Goal: Task Accomplishment & Management: Complete application form

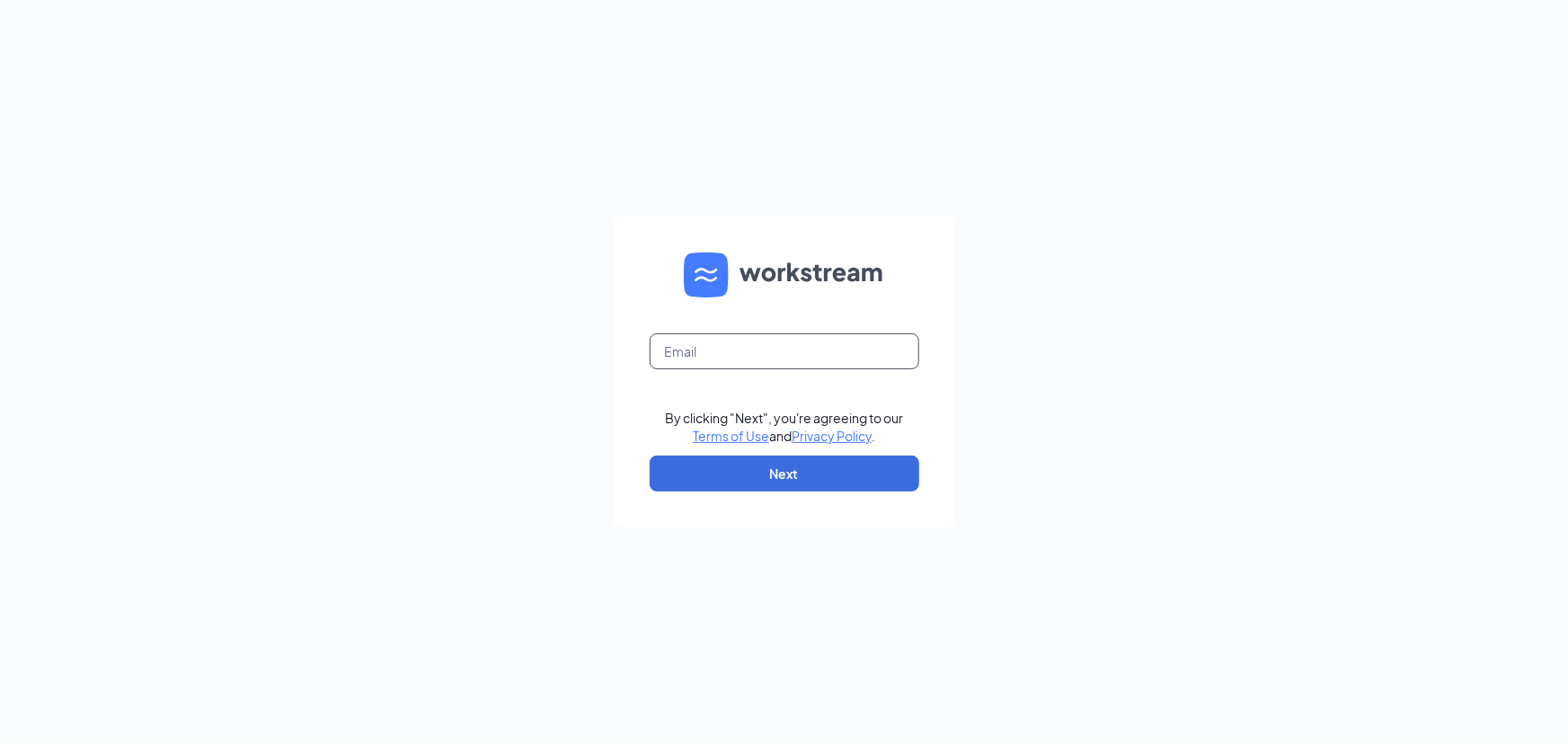
click at [727, 341] on input "text" at bounding box center [784, 351] width 269 height 36
type input "[EMAIL_ADDRESS][DOMAIN_NAME]"
click at [735, 473] on button "Next" at bounding box center [784, 474] width 269 height 36
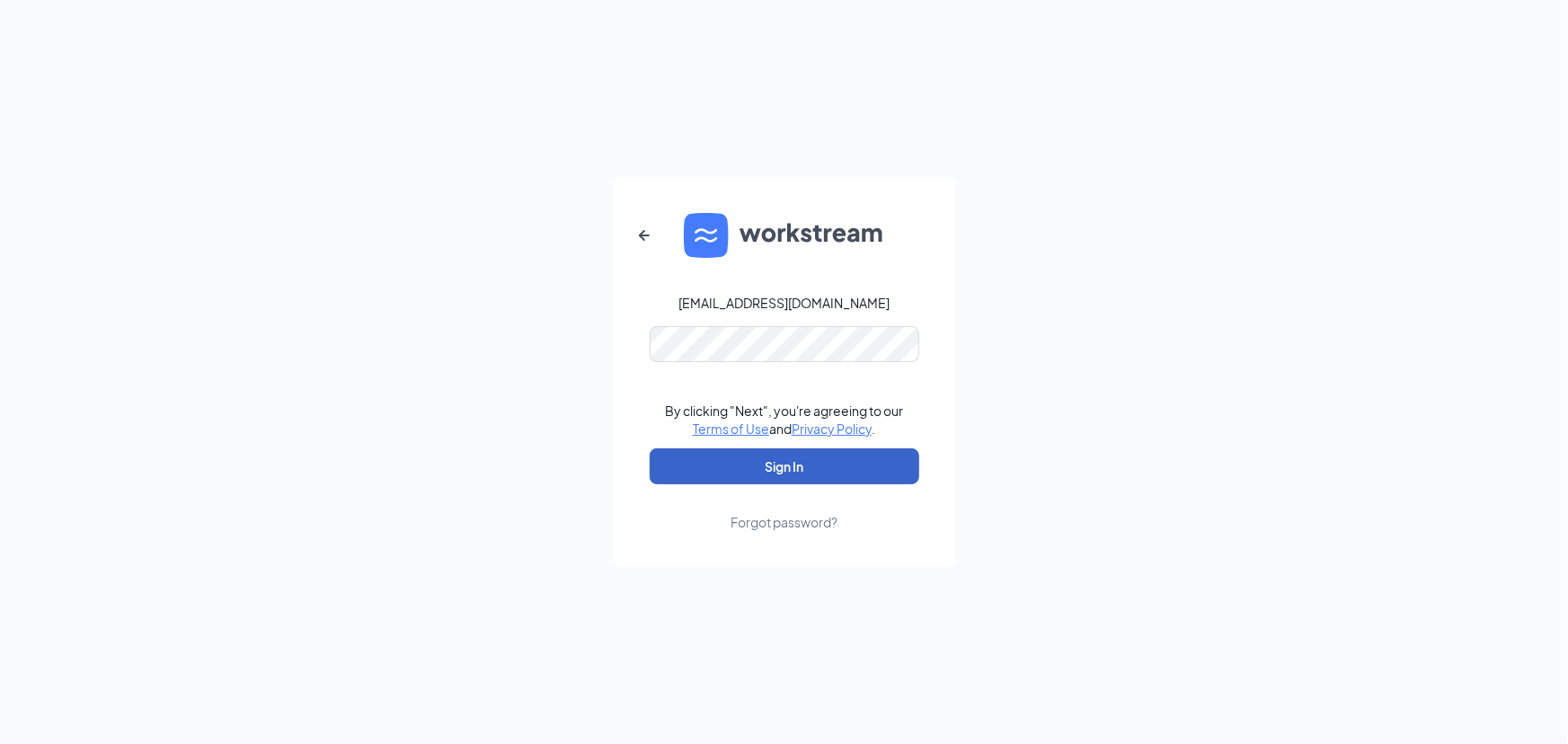
click at [757, 461] on button "Sign In" at bounding box center [784, 466] width 269 height 36
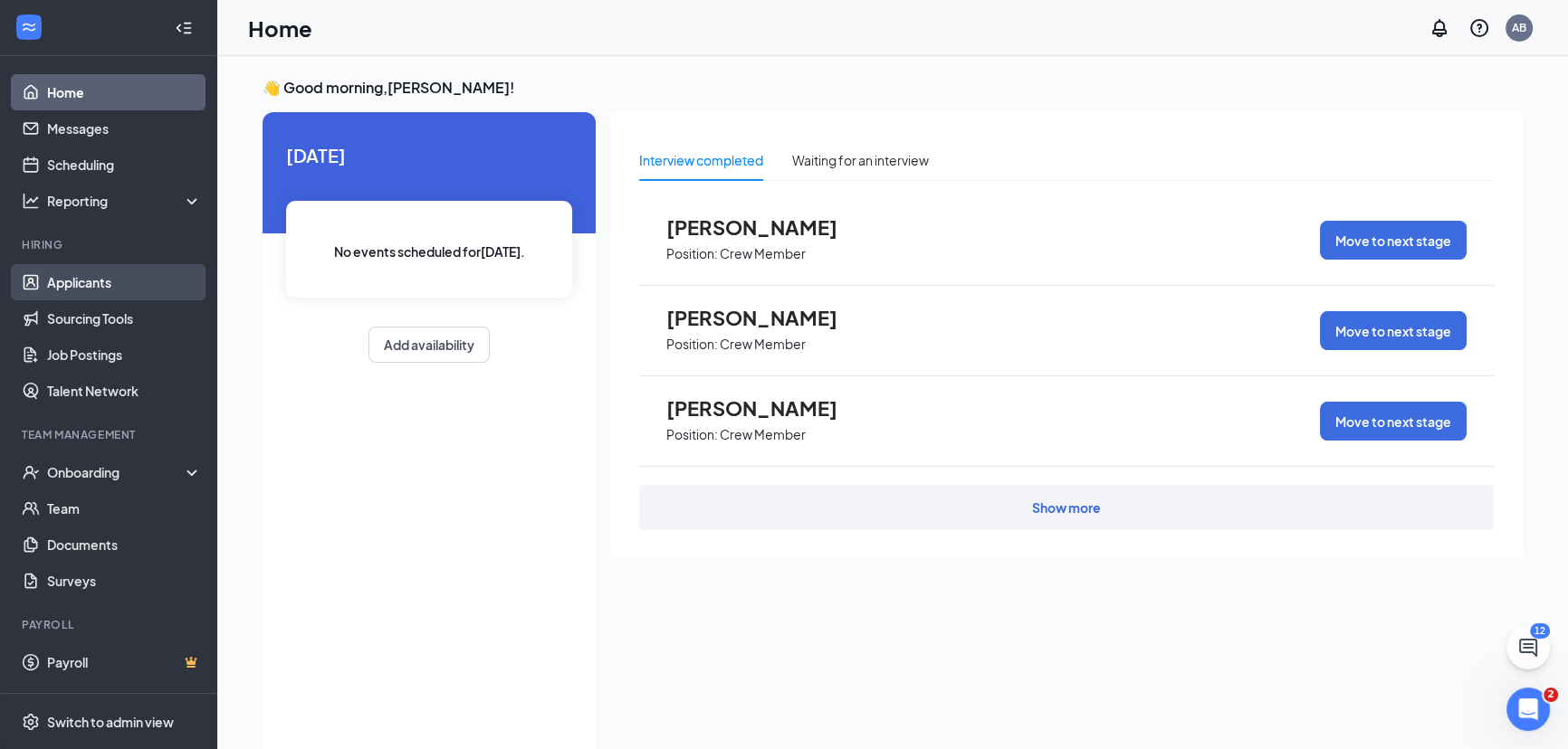
click at [126, 281] on link "Applicants" at bounding box center [124, 283] width 155 height 37
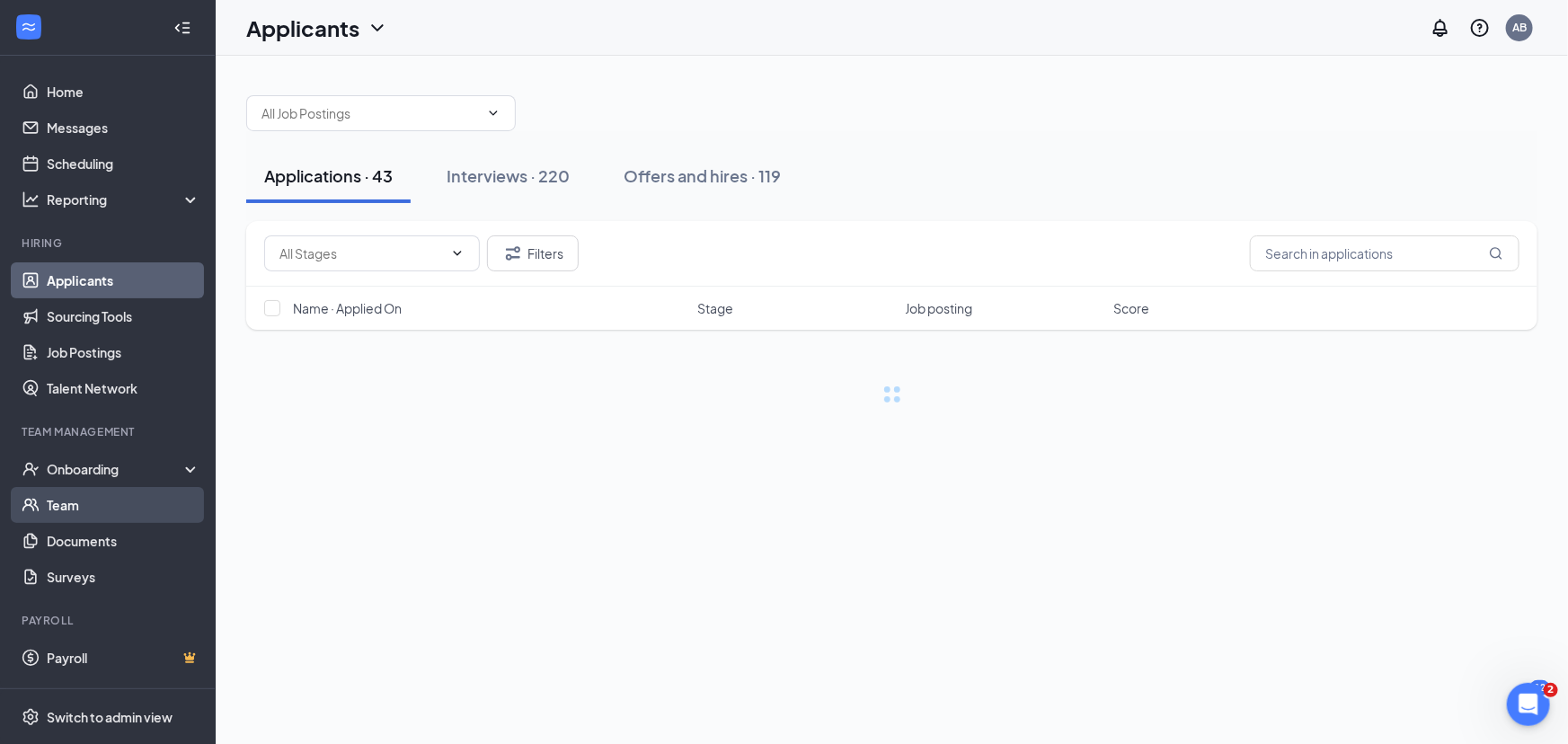
click at [59, 500] on link "Team" at bounding box center [123, 505] width 154 height 36
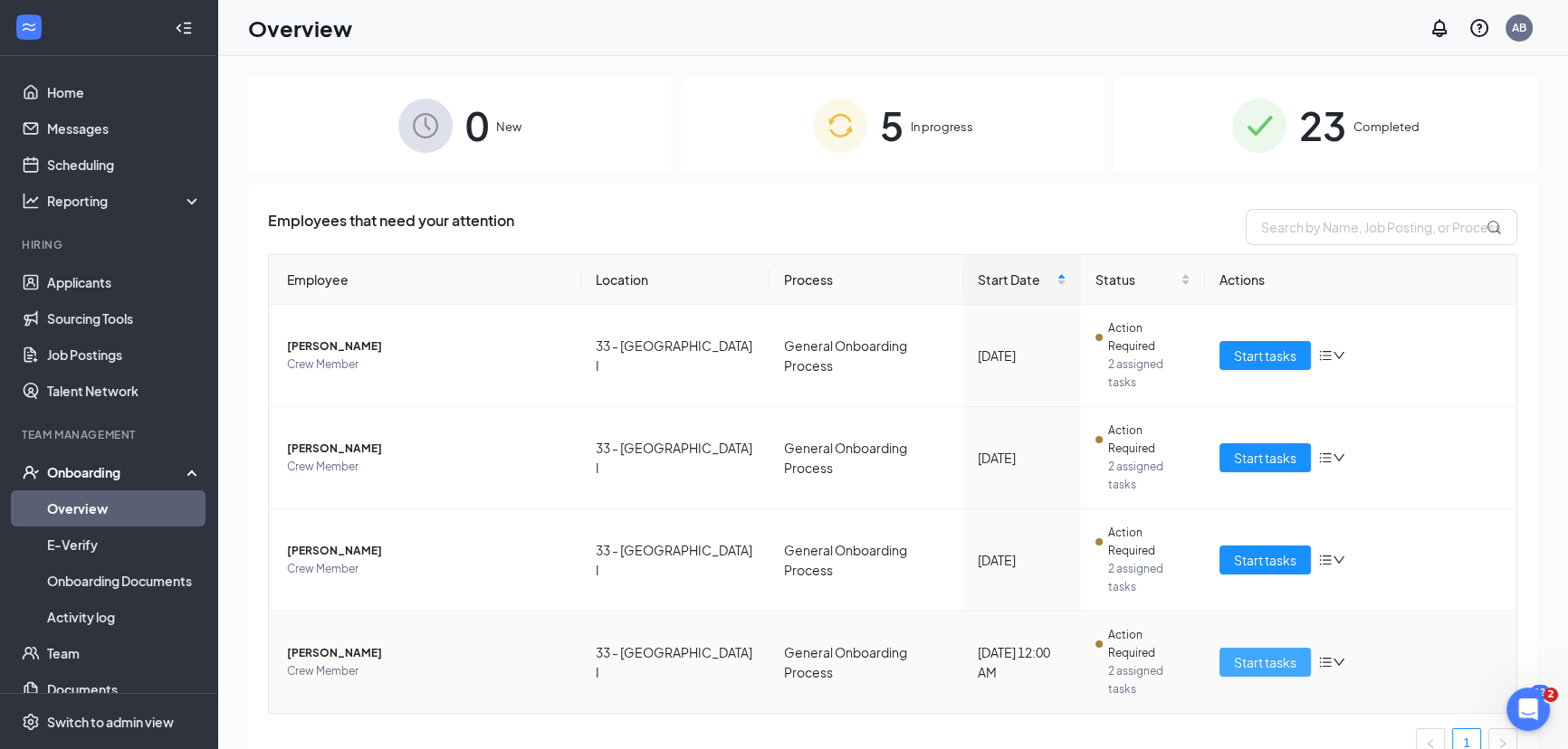
click at [1298, 648] on button "Start tasks" at bounding box center [1264, 662] width 91 height 29
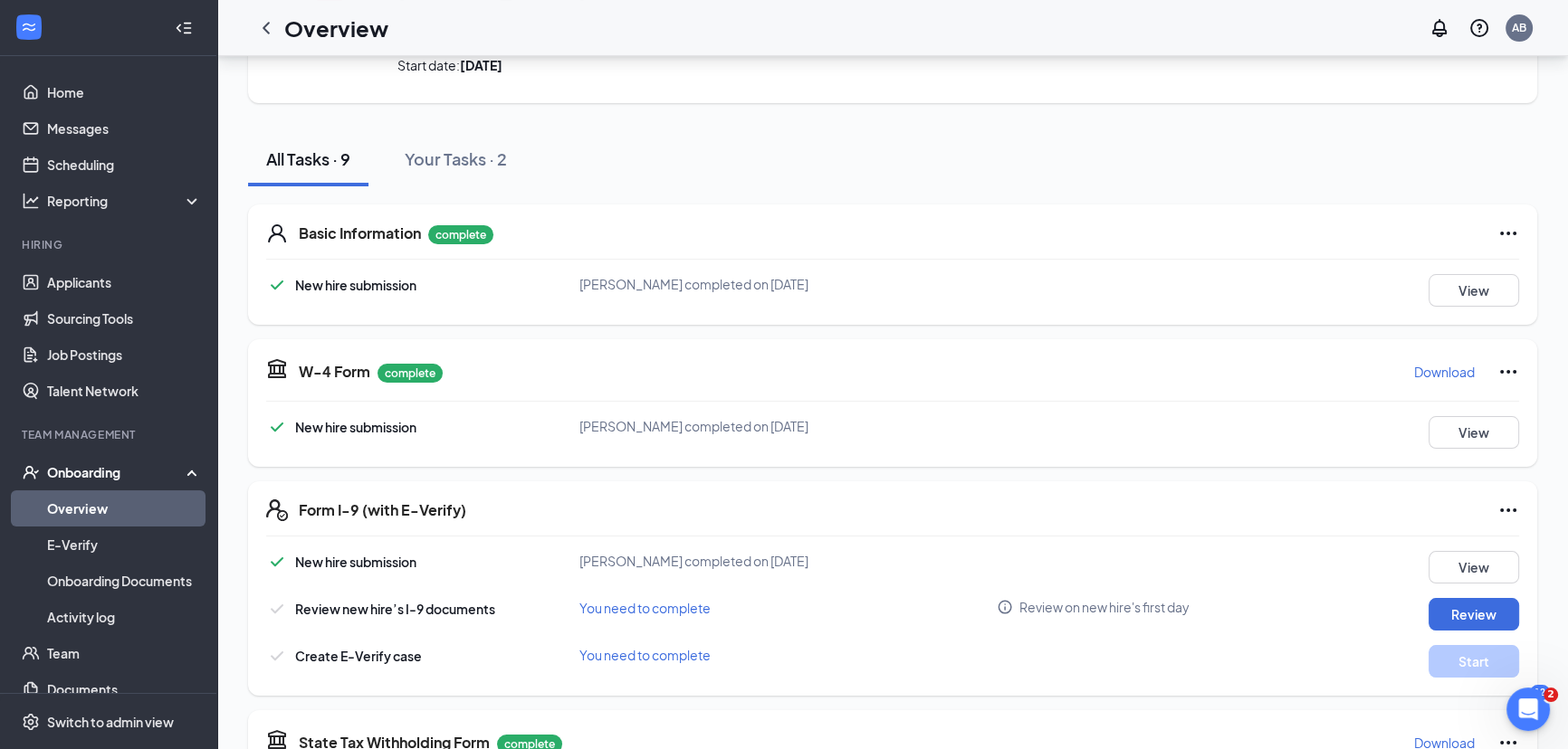
scroll to position [163, 0]
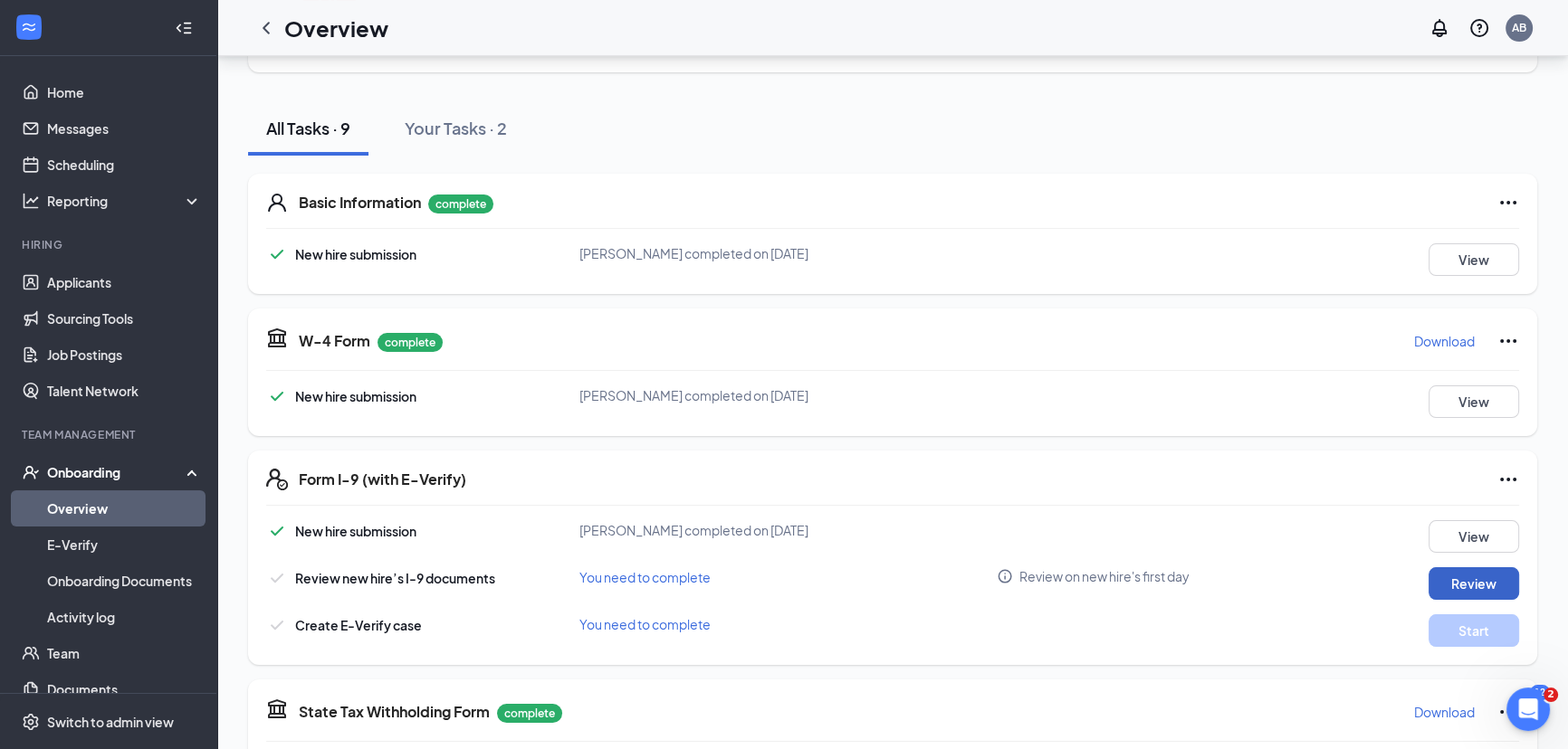
click at [1455, 578] on button "Review" at bounding box center [1474, 584] width 90 height 33
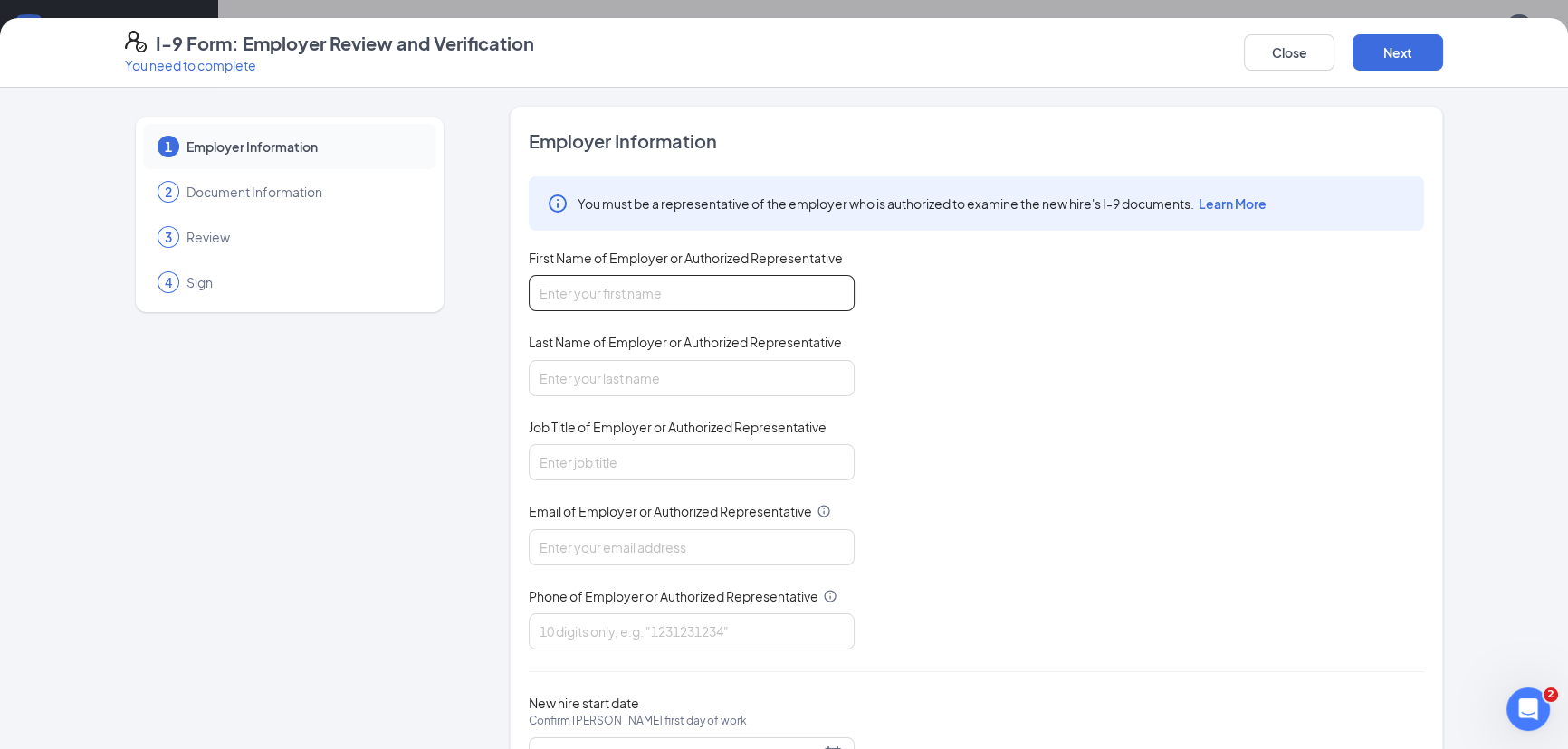
click at [706, 295] on input "First Name of Employer or Authorized Representative" at bounding box center [691, 293] width 326 height 37
type input "[PERSON_NAME]"
click at [624, 378] on input "Last Name of Employer or Authorized Representative" at bounding box center [691, 378] width 326 height 37
type input "Bell"
type input "[EMAIL_ADDRESS][DOMAIN_NAME]"
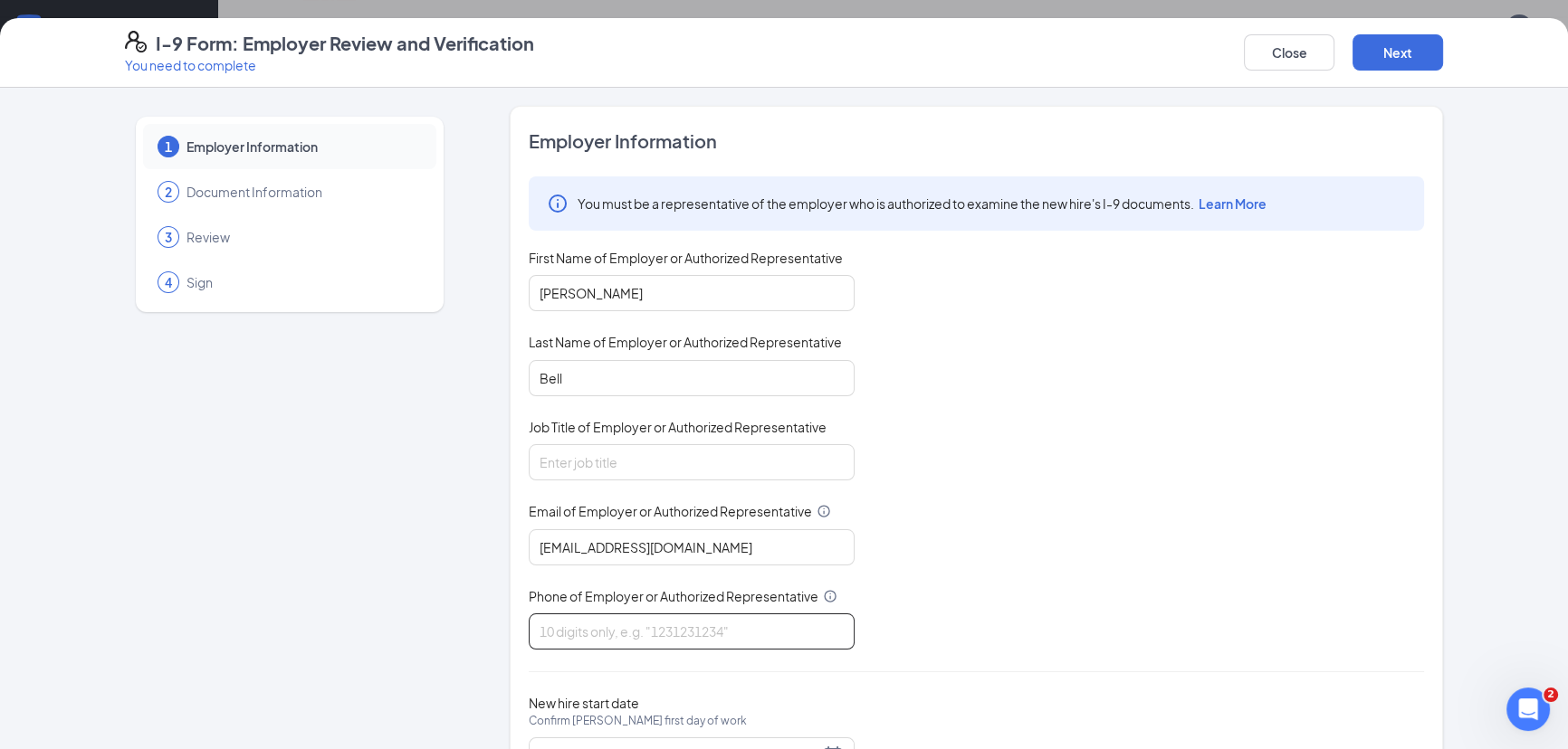
type input "7624412608"
click at [608, 460] on input "Job Title of Employer or Authorized Representative" at bounding box center [691, 462] width 326 height 37
type input "GM"
click at [579, 548] on input "[EMAIL_ADDRESS][DOMAIN_NAME]" at bounding box center [691, 547] width 326 height 37
type input "[EMAIL_ADDRESS][DOMAIN_NAME]"
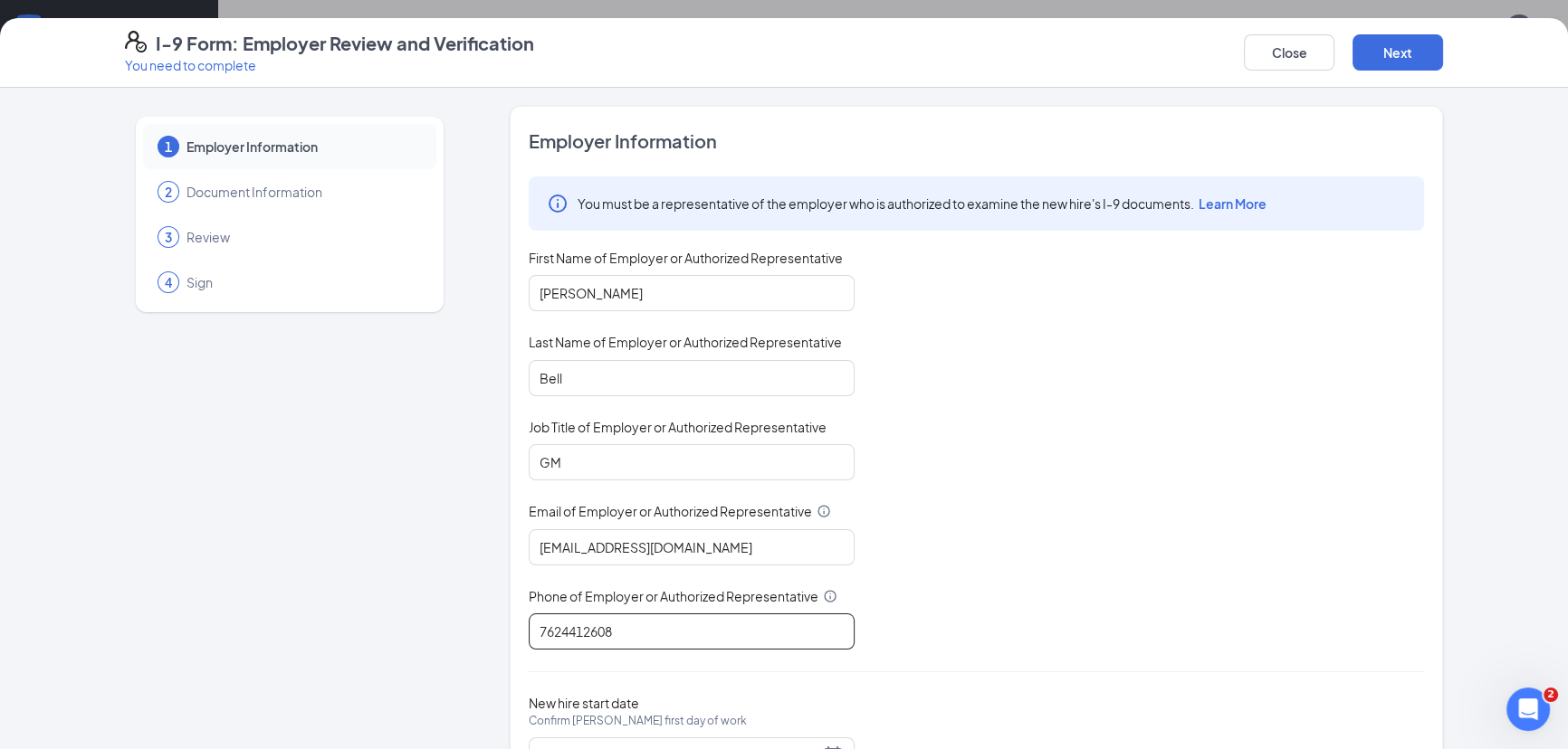
click at [639, 627] on input "7624412608" at bounding box center [691, 632] width 326 height 37
type input "9126814289"
click at [1382, 56] on button "Next" at bounding box center [1398, 53] width 90 height 37
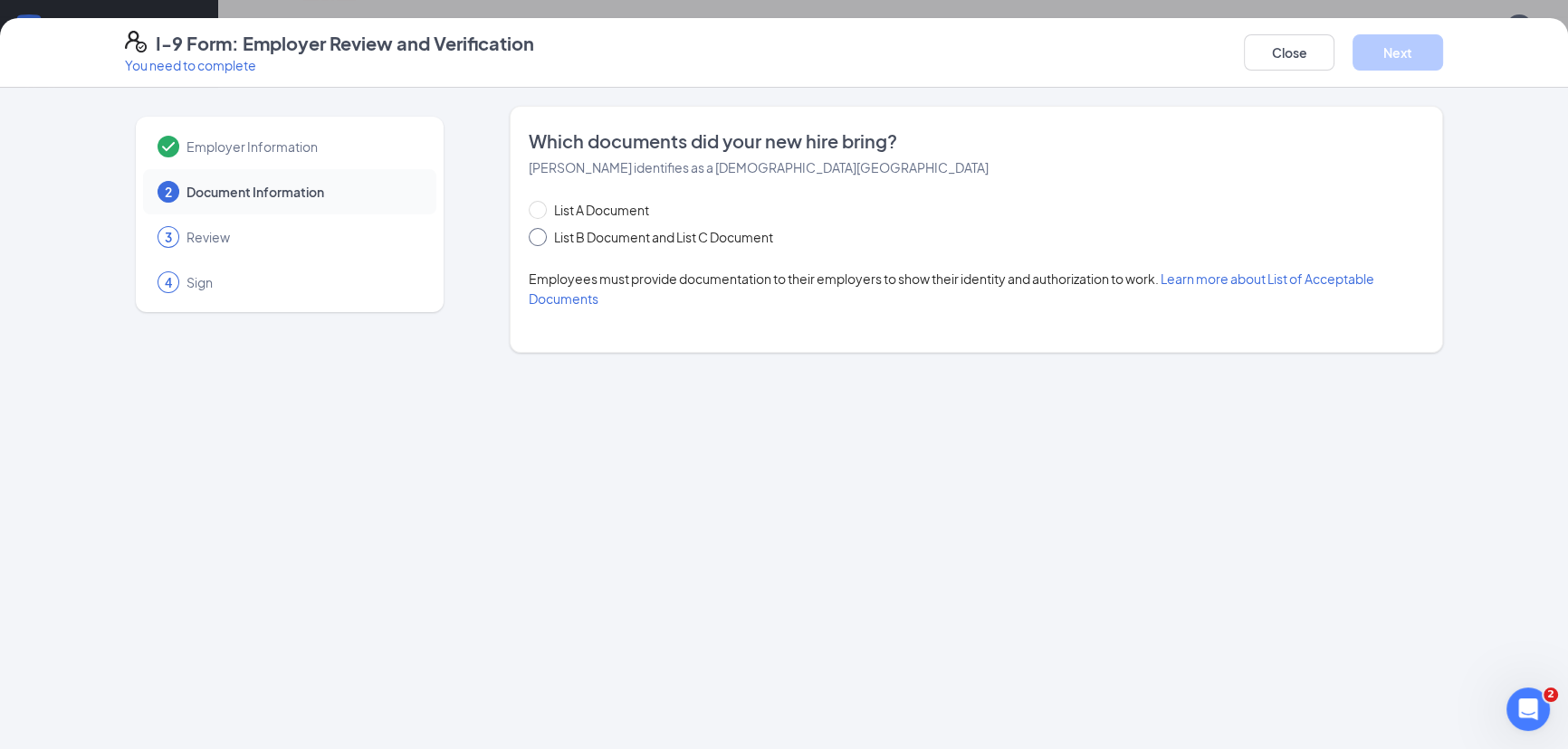
click at [540, 228] on input "List B Document and List C Document" at bounding box center [534, 234] width 13 height 12
radio input "true"
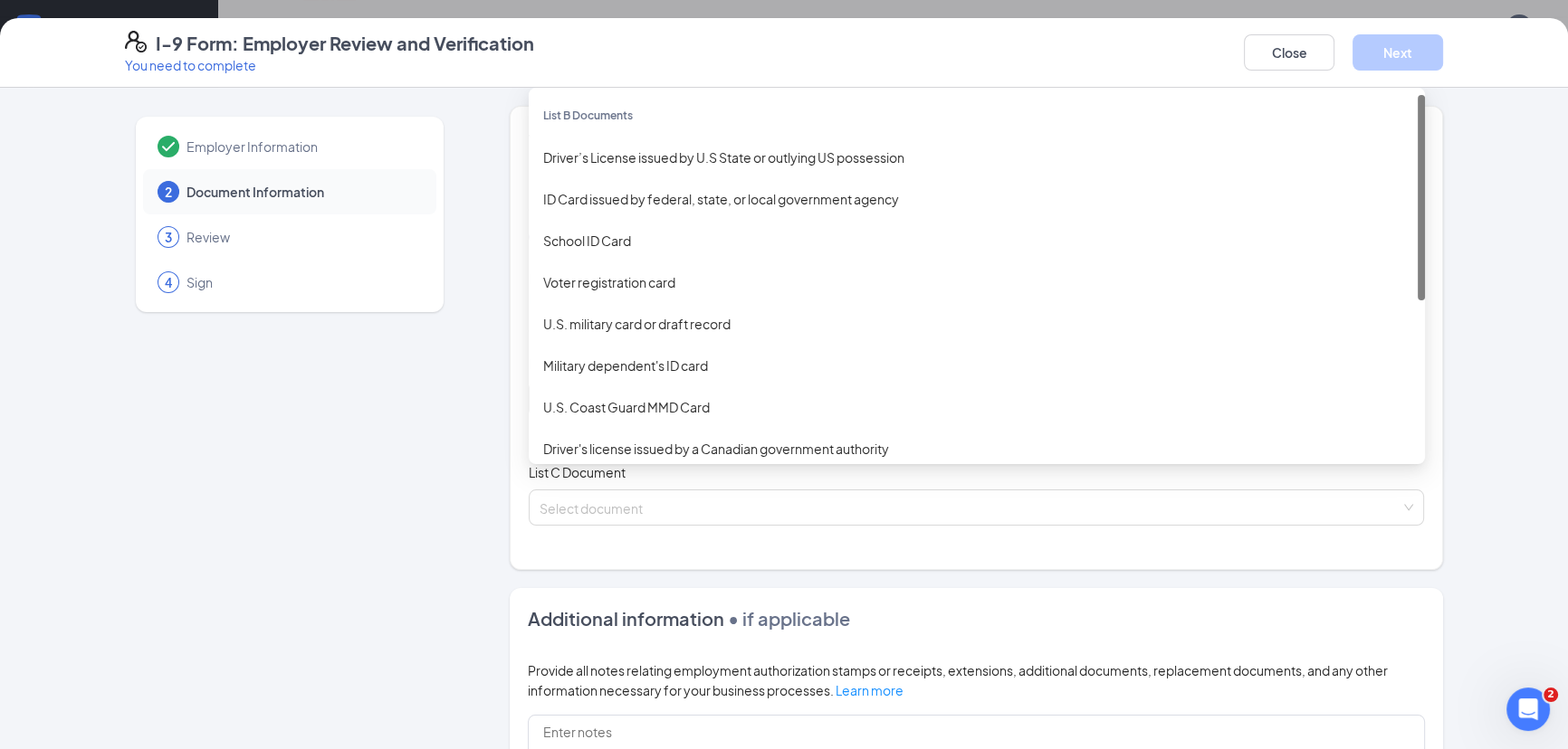
click at [609, 392] on div "Select document List B Documents Driver’s License issued by U.S State or outlyi…" at bounding box center [975, 399] width 896 height 37
click at [584, 168] on div "Driver’s License issued by U.S State or outlying US possession" at bounding box center [975, 157] width 896 height 41
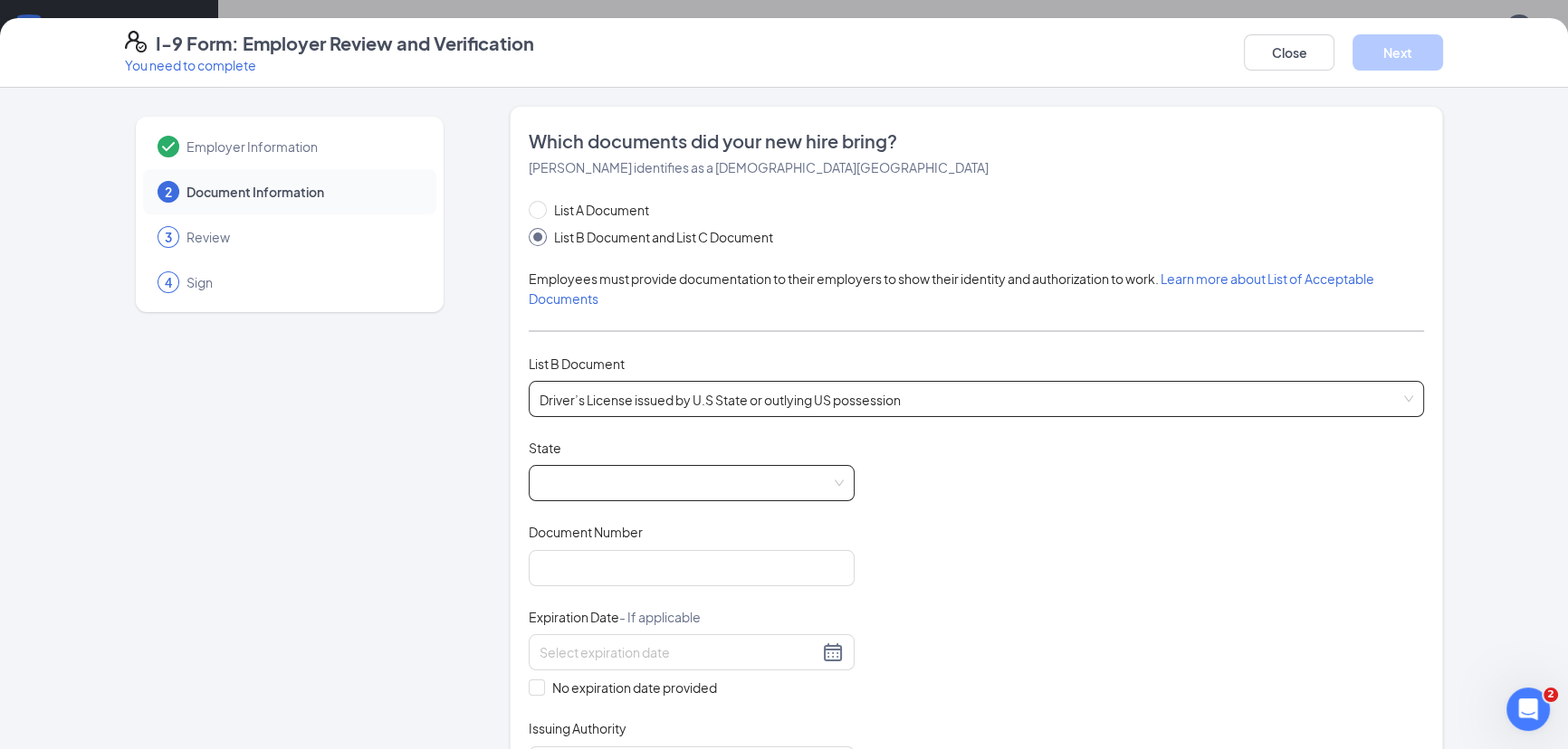
click at [594, 481] on span at bounding box center [692, 484] width 304 height 35
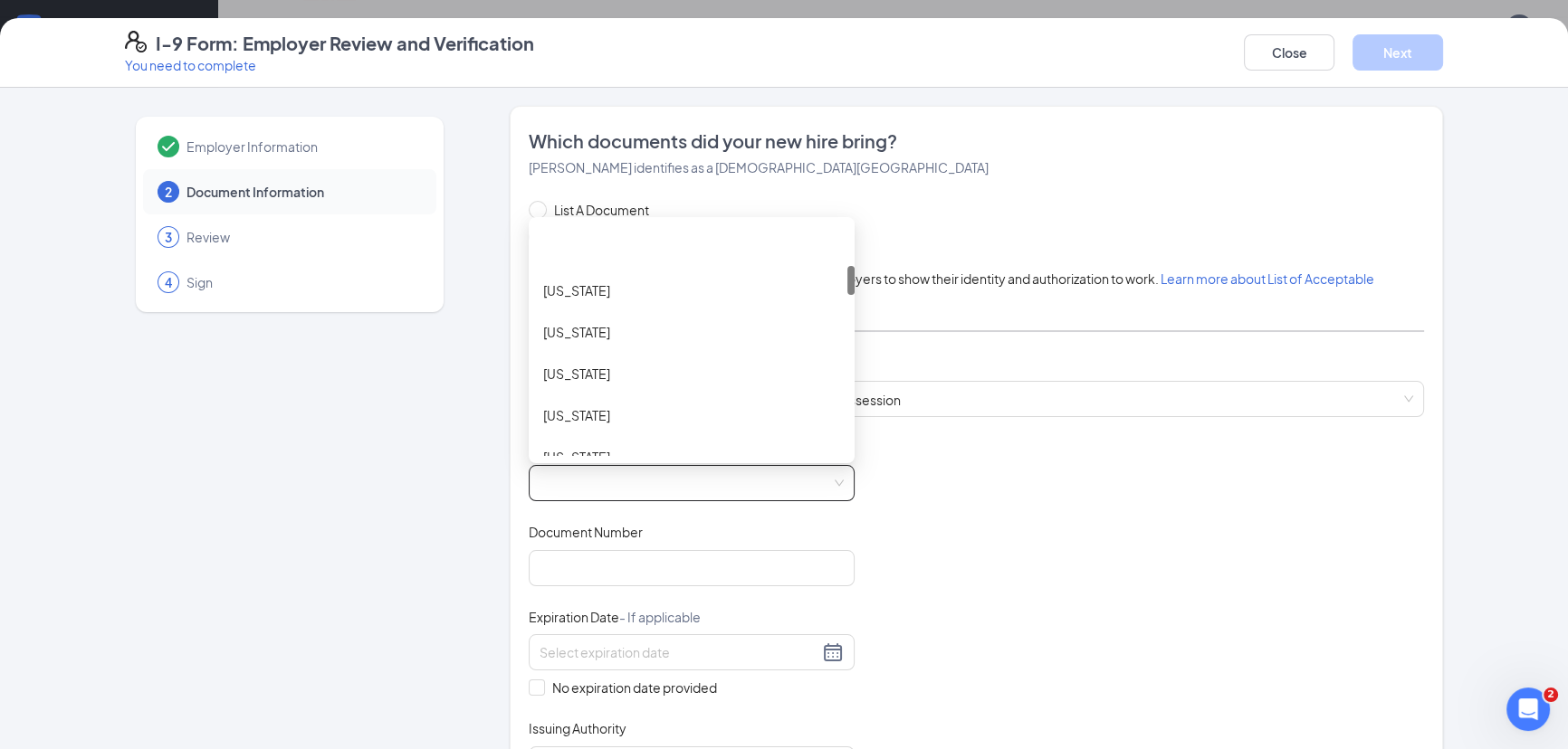
scroll to position [411, 0]
click at [565, 273] on div "[US_STATE]" at bounding box center [691, 291] width 326 height 41
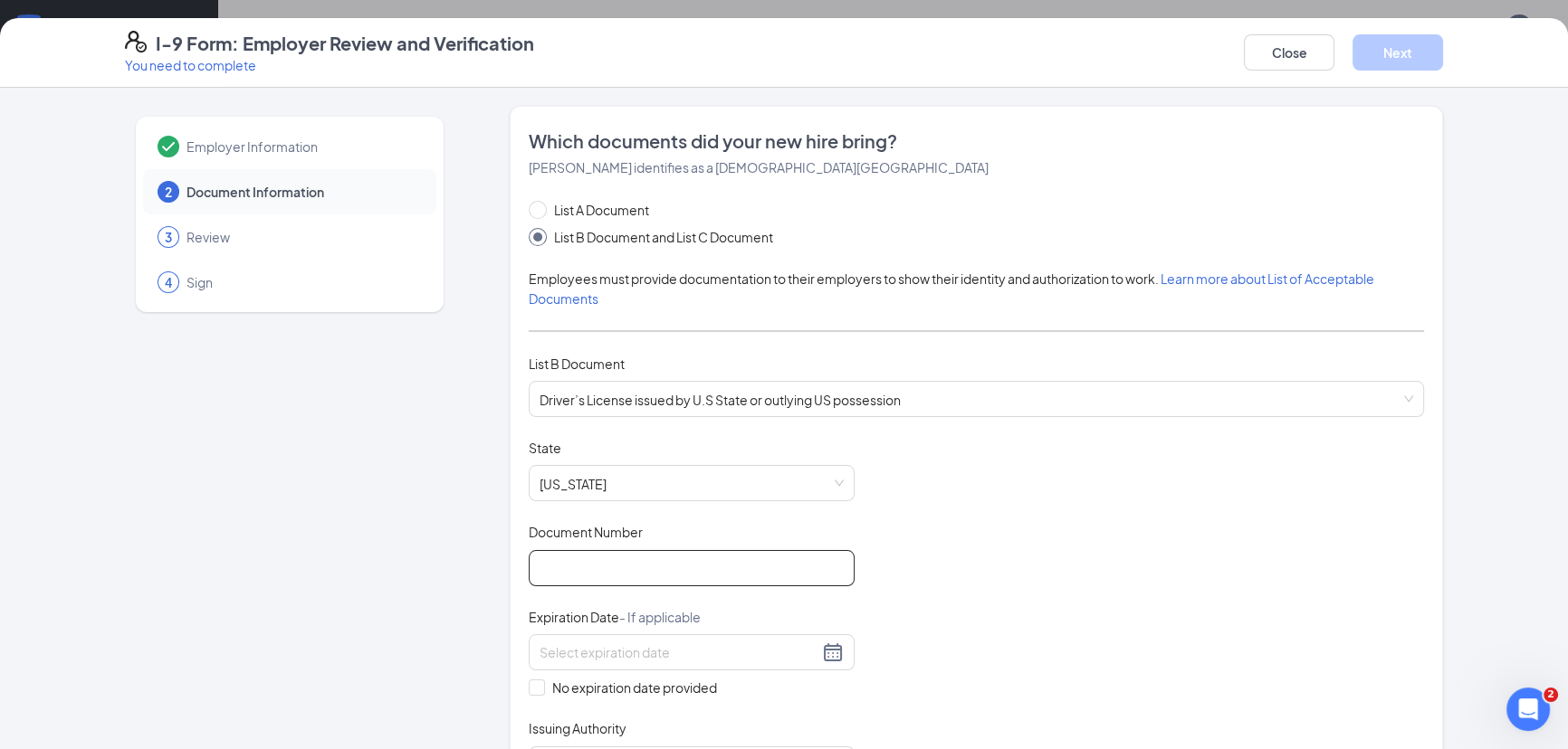
click at [569, 550] on input "Document Number" at bounding box center [691, 568] width 326 height 37
type input "054558076"
click at [651, 642] on input at bounding box center [679, 652] width 279 height 20
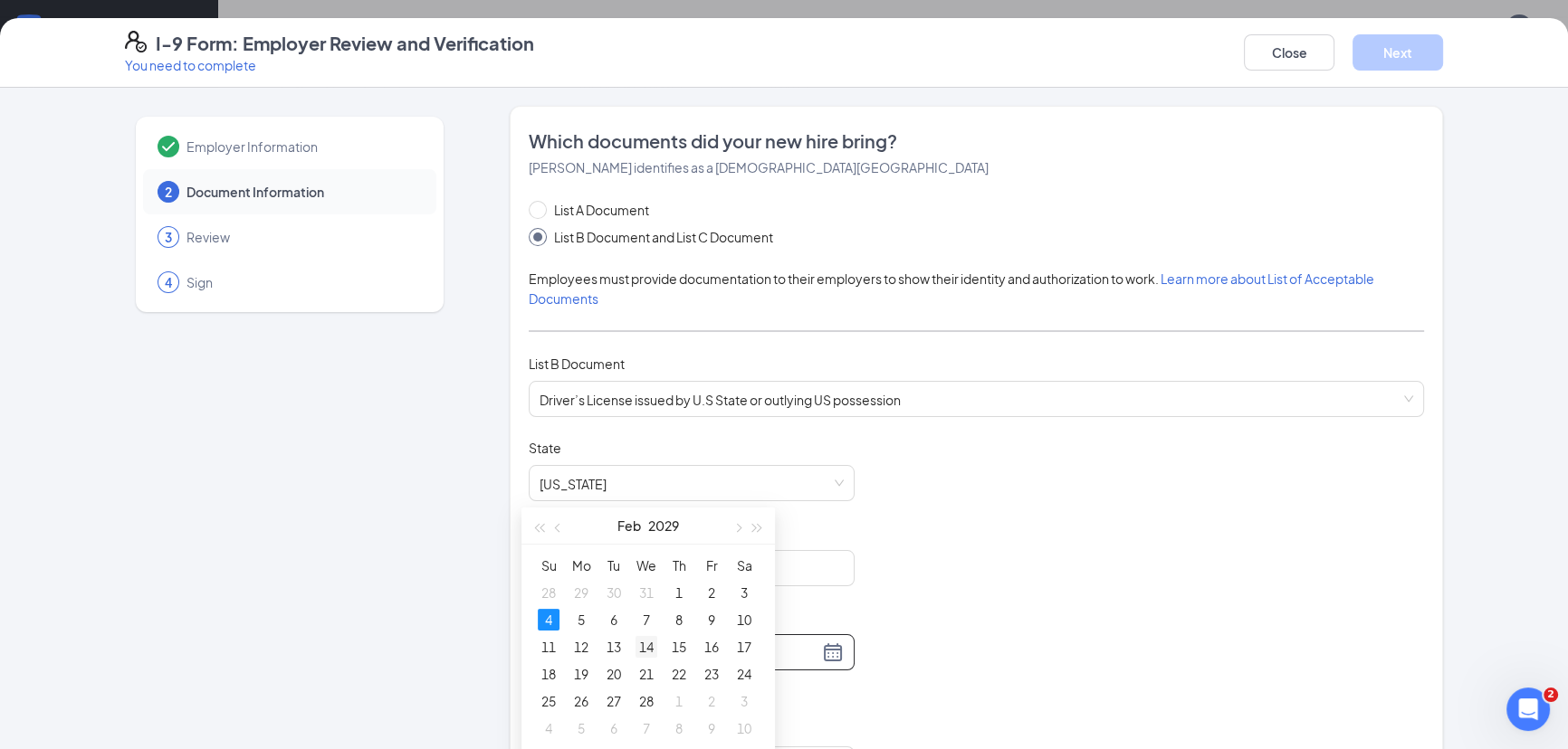
scroll to position [329, 0]
click at [533, 616] on td "4" at bounding box center [548, 618] width 33 height 27
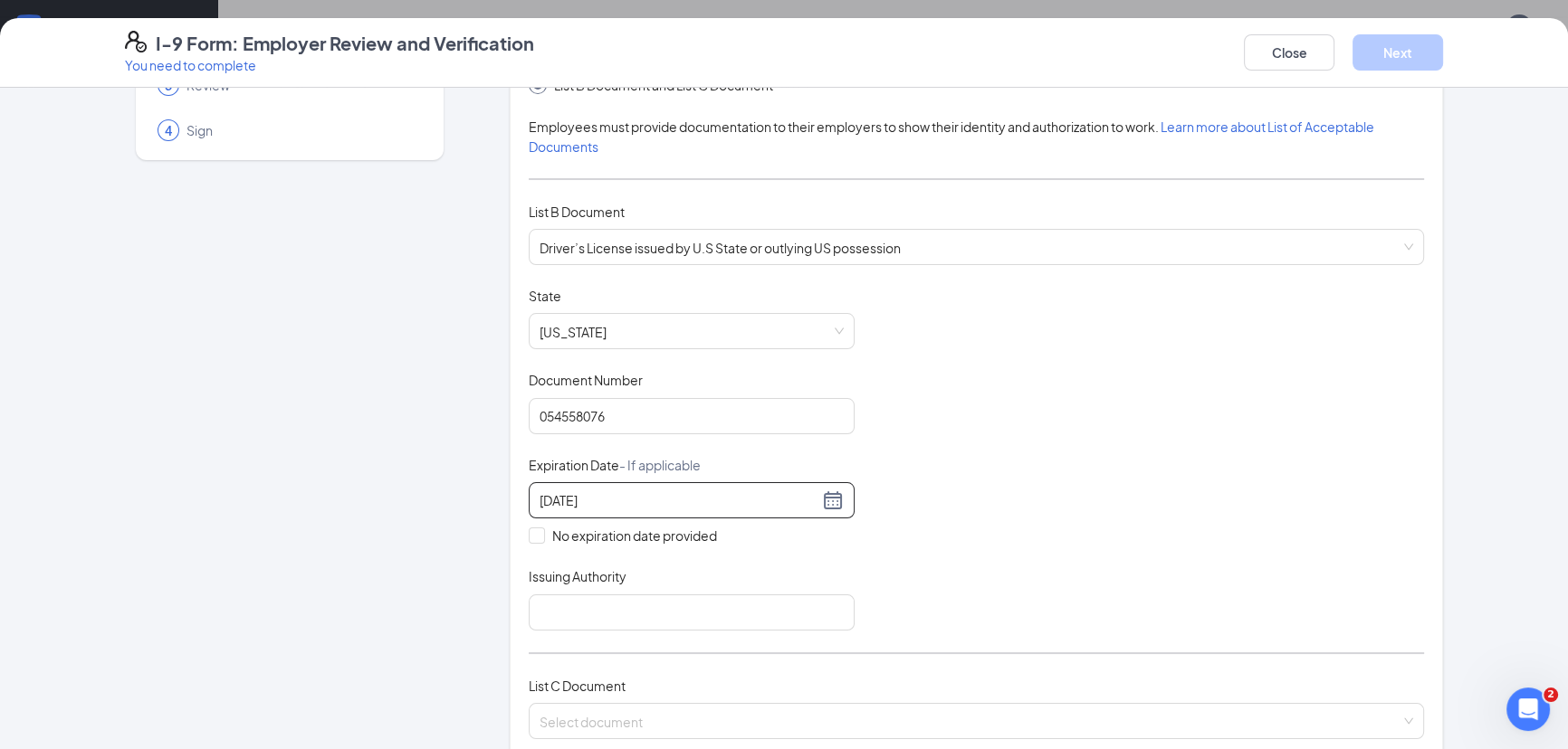
scroll to position [163, 0]
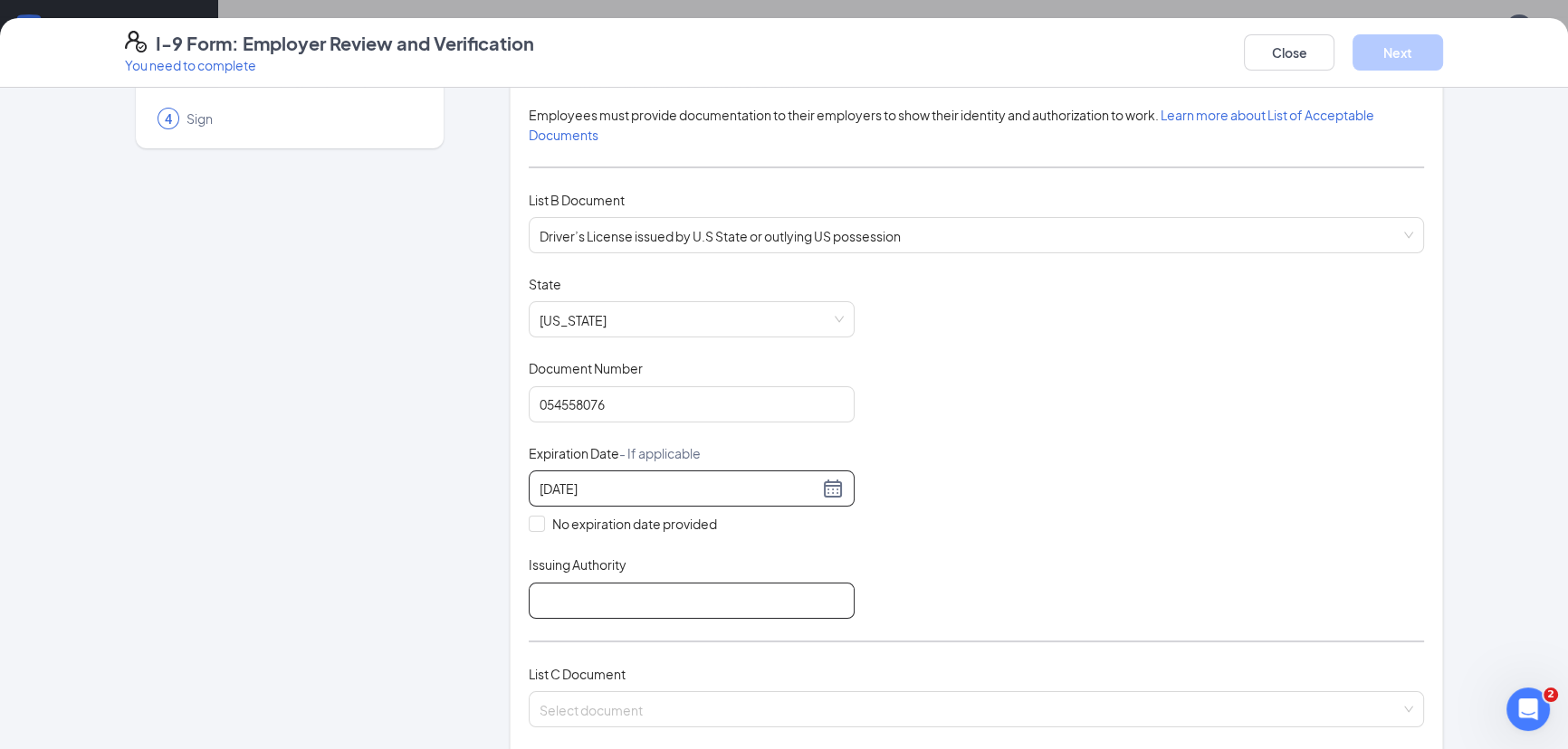
type input "[DATE]"
drag, startPoint x: 573, startPoint y: 612, endPoint x: 571, endPoint y: 602, distance: 10.2
click at [573, 612] on input "Issuing Authority" at bounding box center [691, 601] width 326 height 37
type input "[US_STATE]"
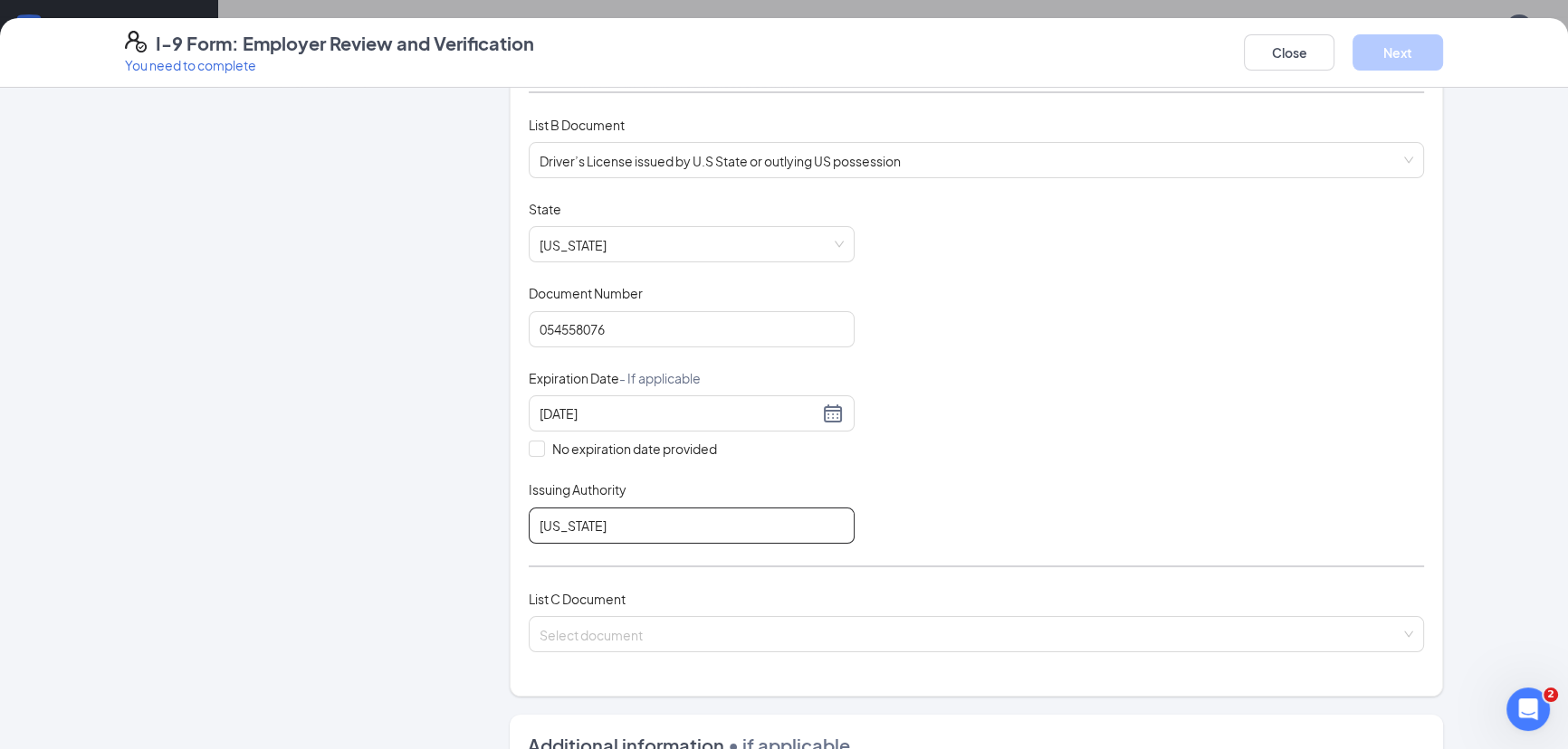
scroll to position [329, 0]
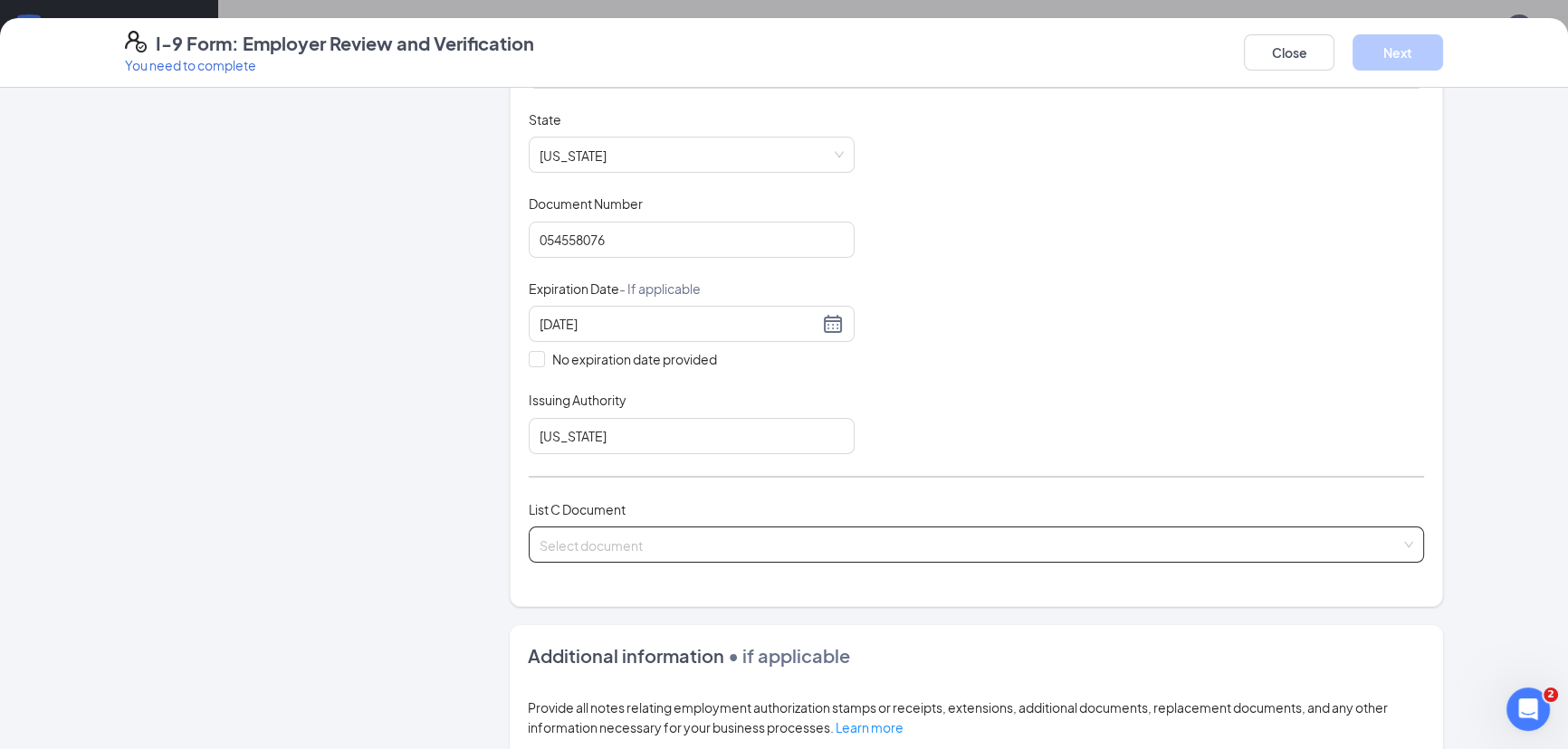
click at [588, 539] on input "search" at bounding box center [970, 541] width 861 height 27
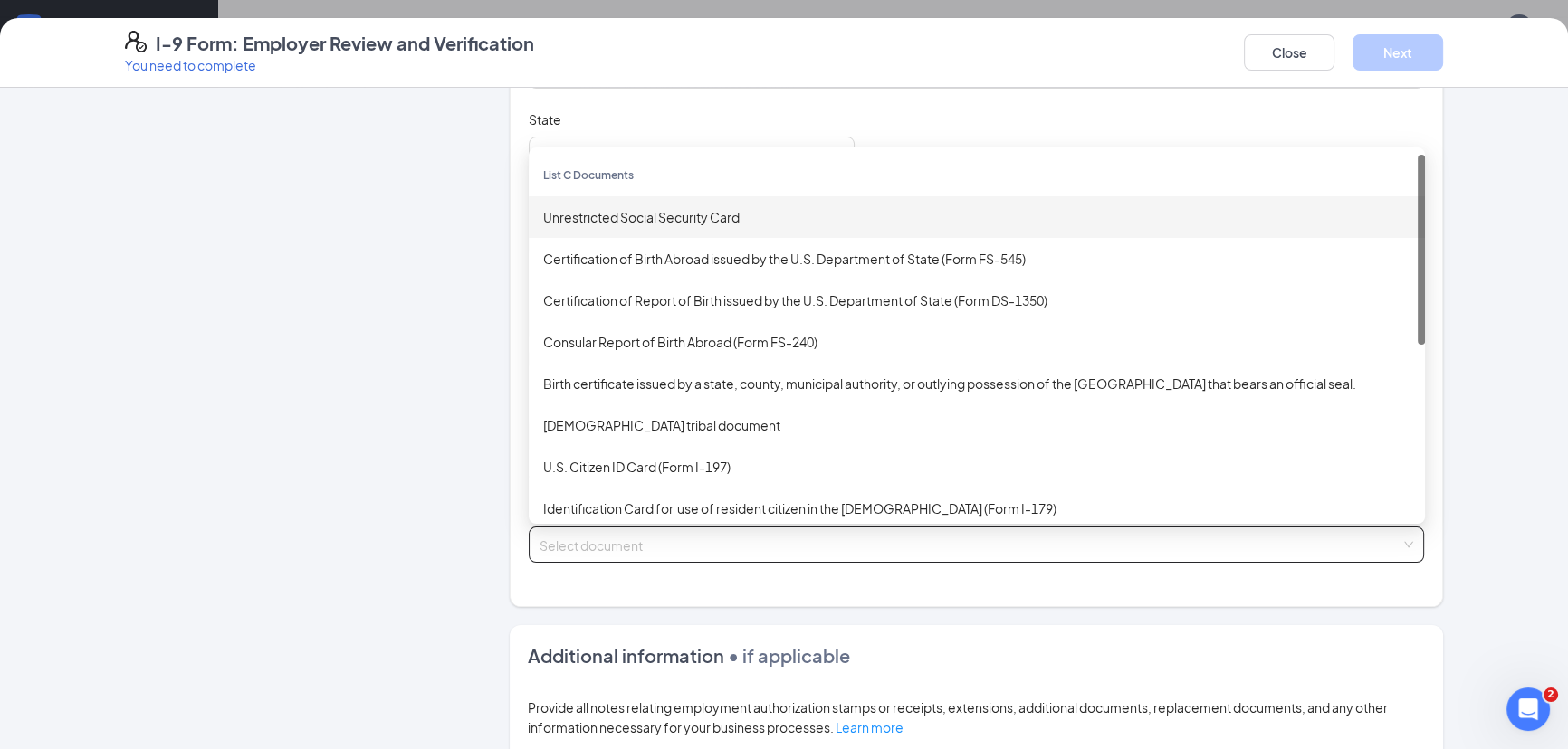
click at [607, 213] on div "Unrestricted Social Security Card" at bounding box center [976, 216] width 867 height 20
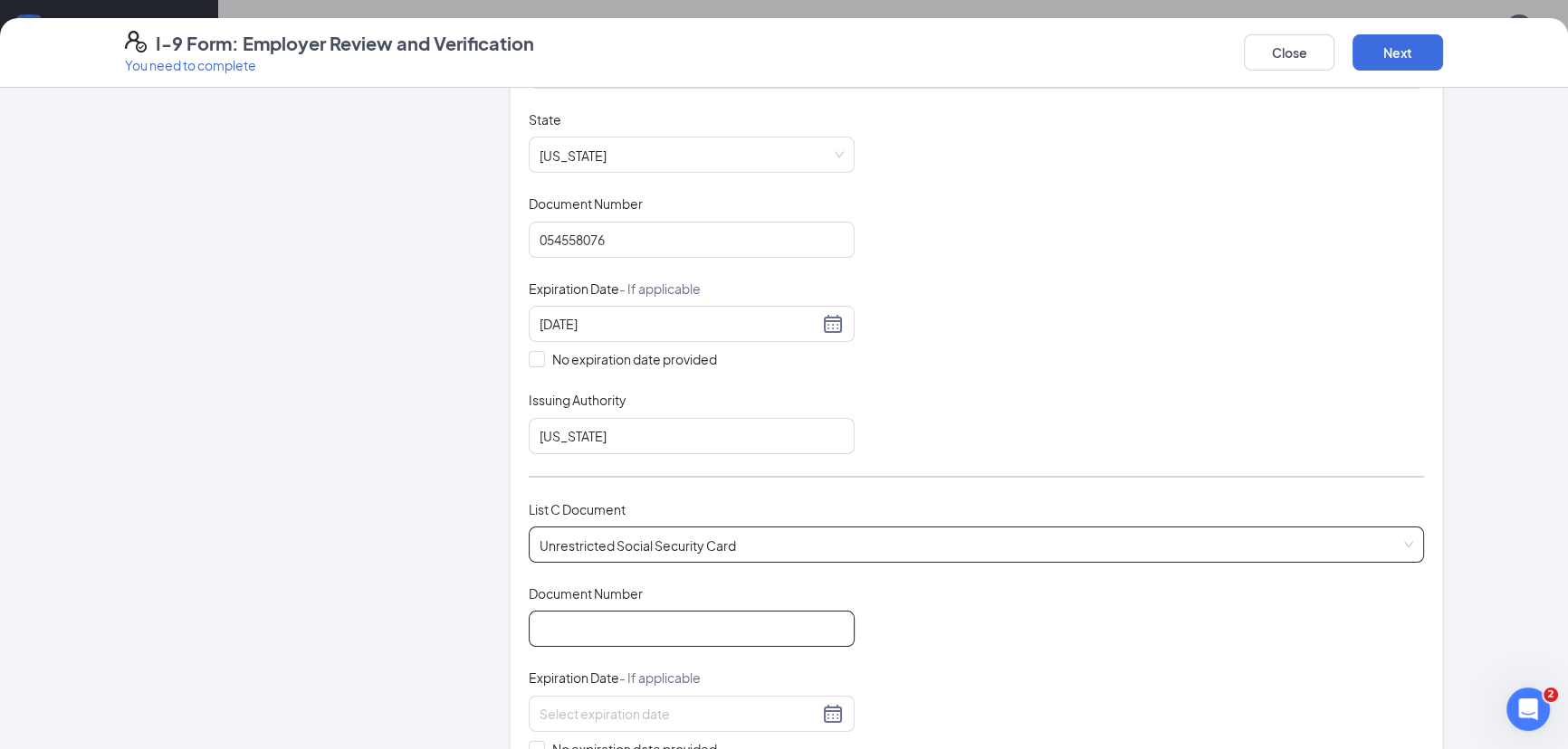
click at [606, 629] on input "Document Number" at bounding box center [691, 629] width 326 height 37
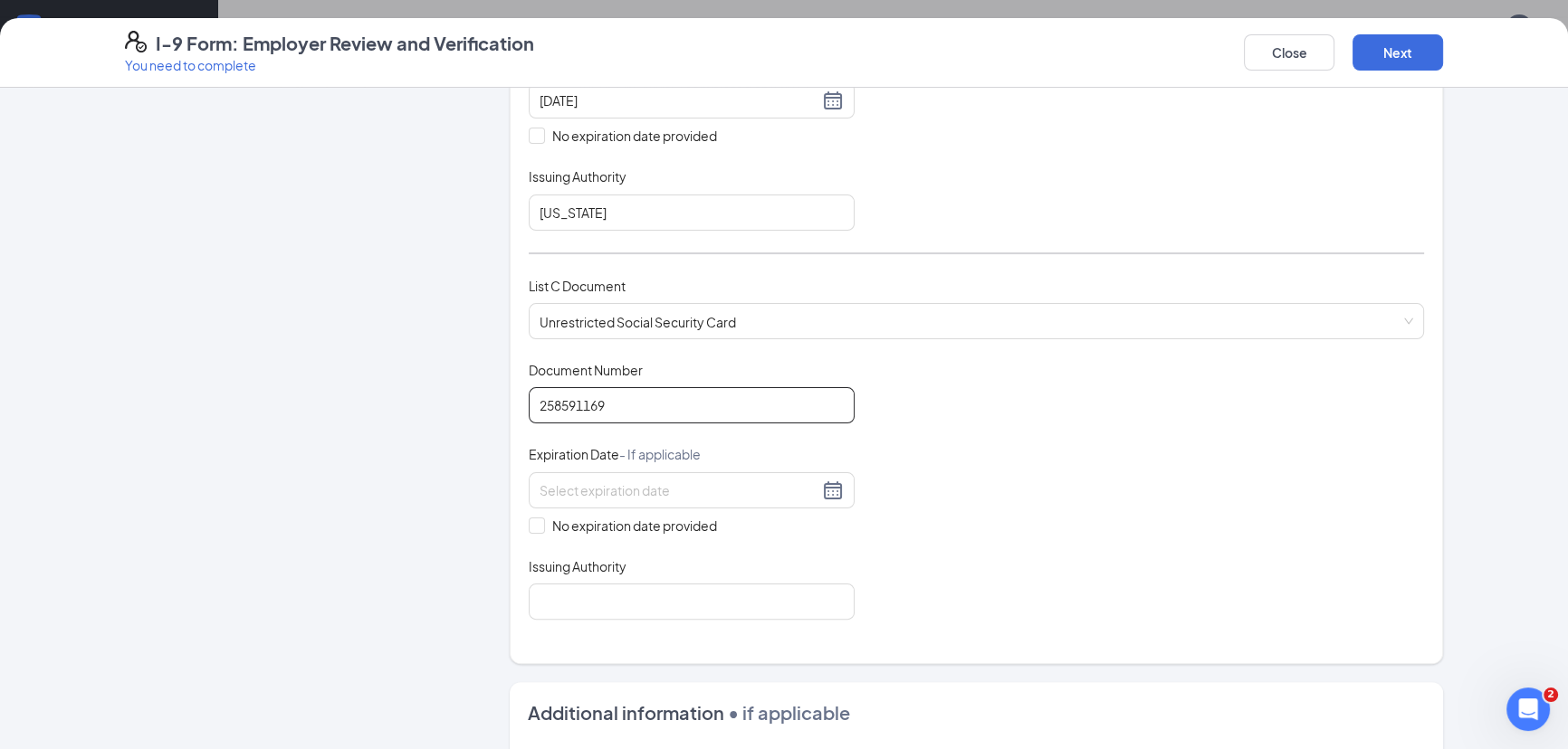
scroll to position [575, 0]
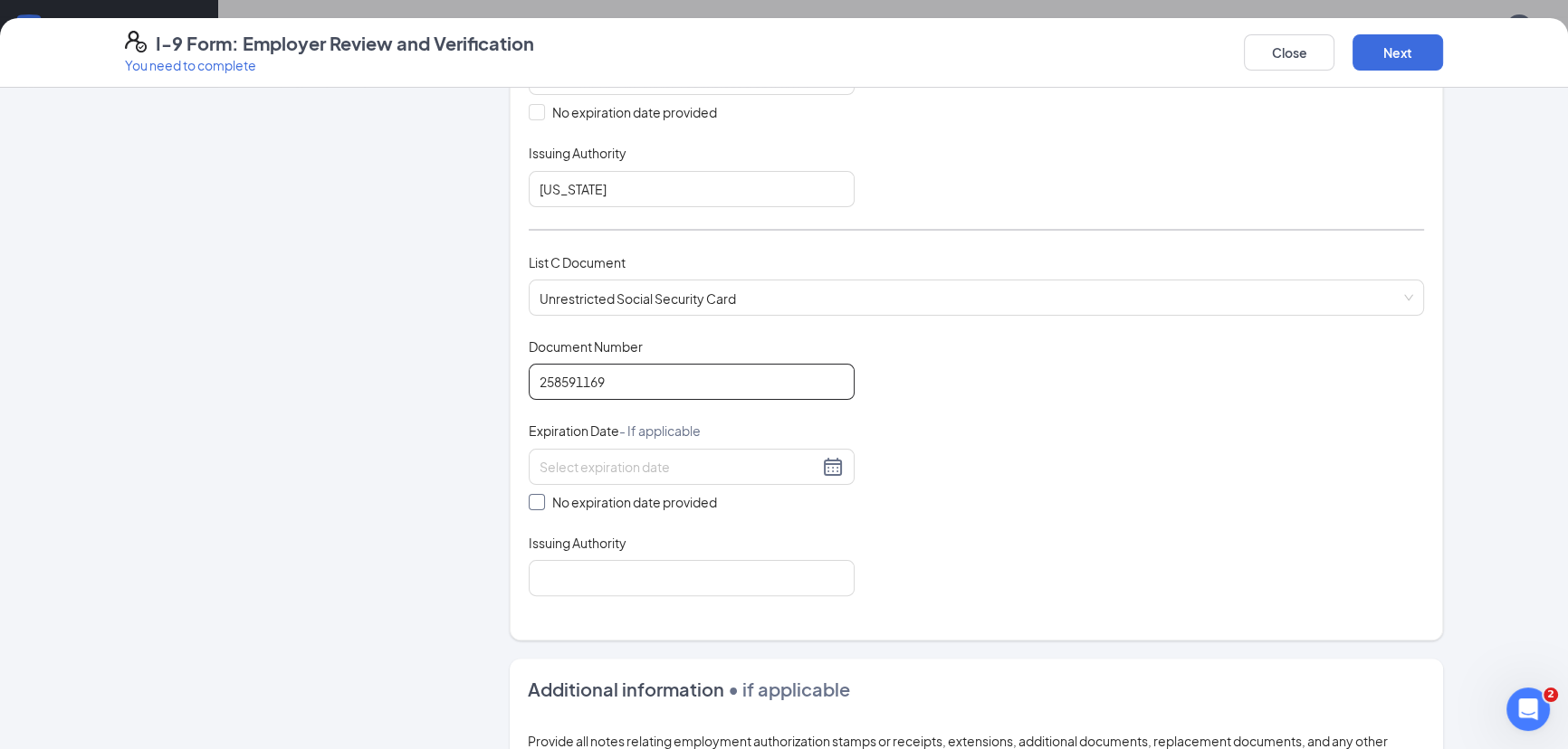
type input "258591169"
drag, startPoint x: 522, startPoint y: 486, endPoint x: 528, endPoint y: 499, distance: 14.3
click at [528, 487] on div "No expiration date provided" at bounding box center [691, 481] width 326 height 63
click at [528, 503] on span at bounding box center [536, 502] width 16 height 16
click at [528, 503] on input "No expiration date provided" at bounding box center [534, 500] width 13 height 12
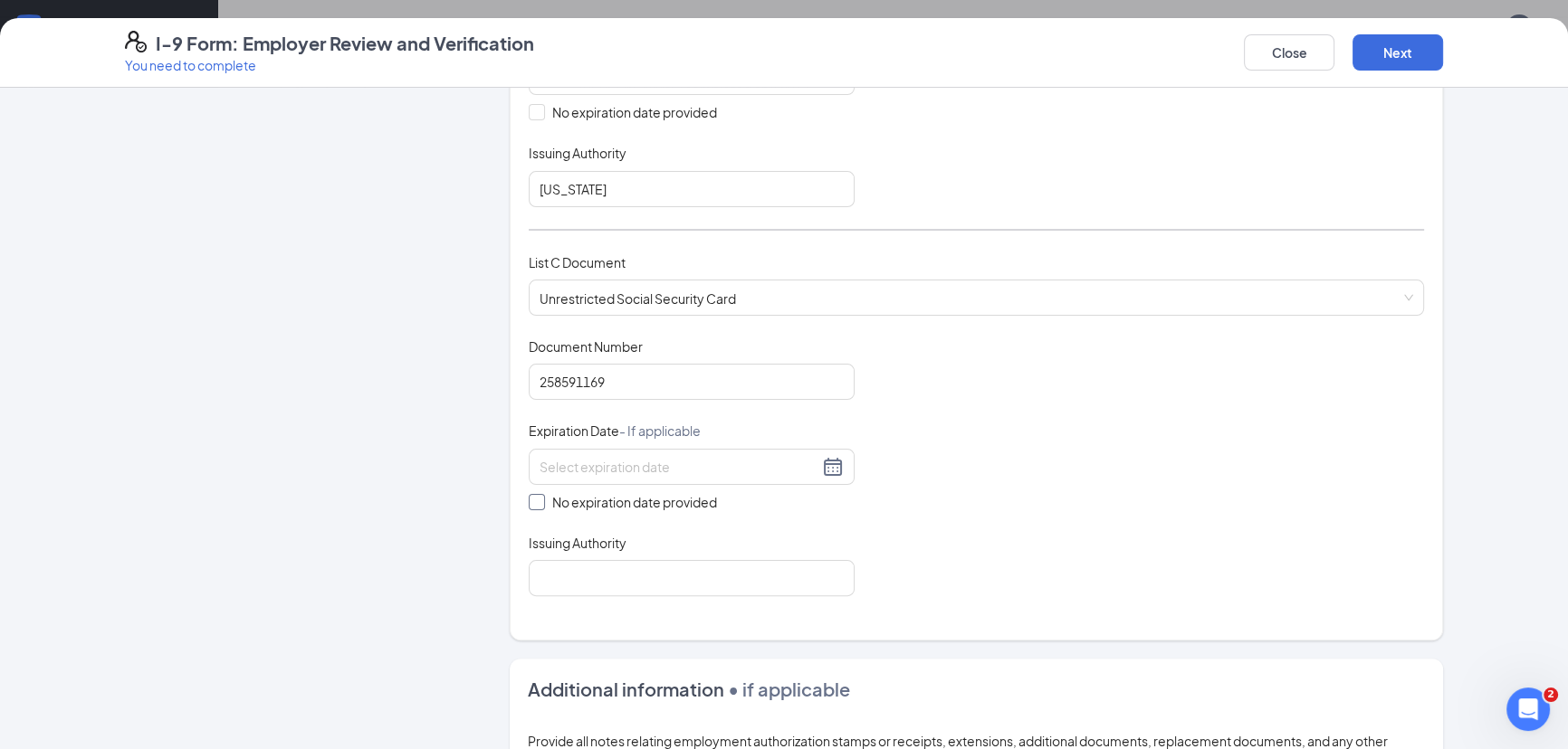
checkbox input "true"
click at [545, 566] on input "Issuing Authority" at bounding box center [691, 582] width 326 height 37
type input "SOCIAL SECURITY ADMINSTRATION"
click at [1371, 46] on button "Next" at bounding box center [1398, 53] width 90 height 37
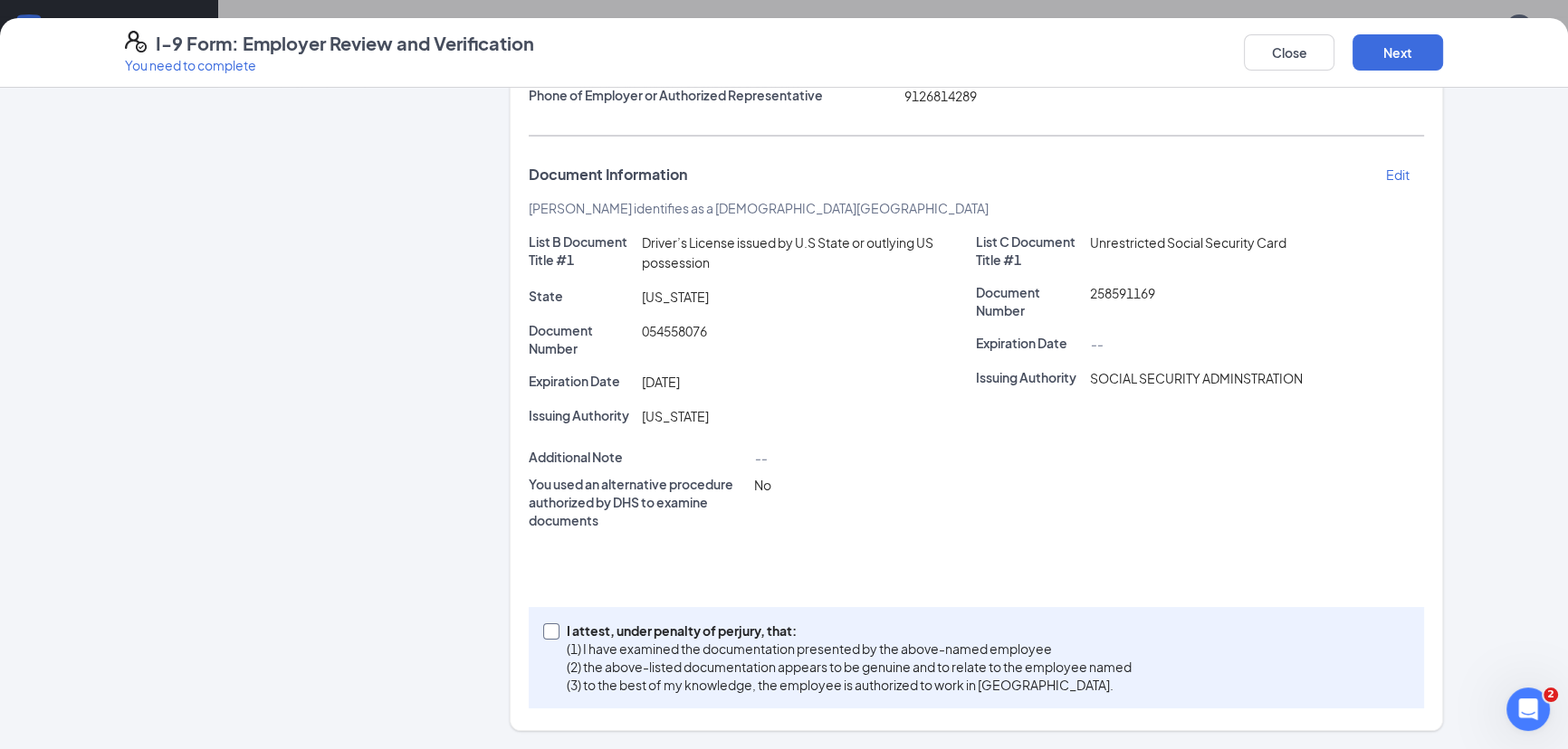
click at [544, 638] on span at bounding box center [551, 631] width 16 height 16
click at [544, 636] on input "I attest, under penalty of [PERSON_NAME], that: (1) I have examined the documen…" at bounding box center [549, 629] width 13 height 12
checkbox input "true"
click at [1395, 37] on button "Next" at bounding box center [1398, 53] width 90 height 37
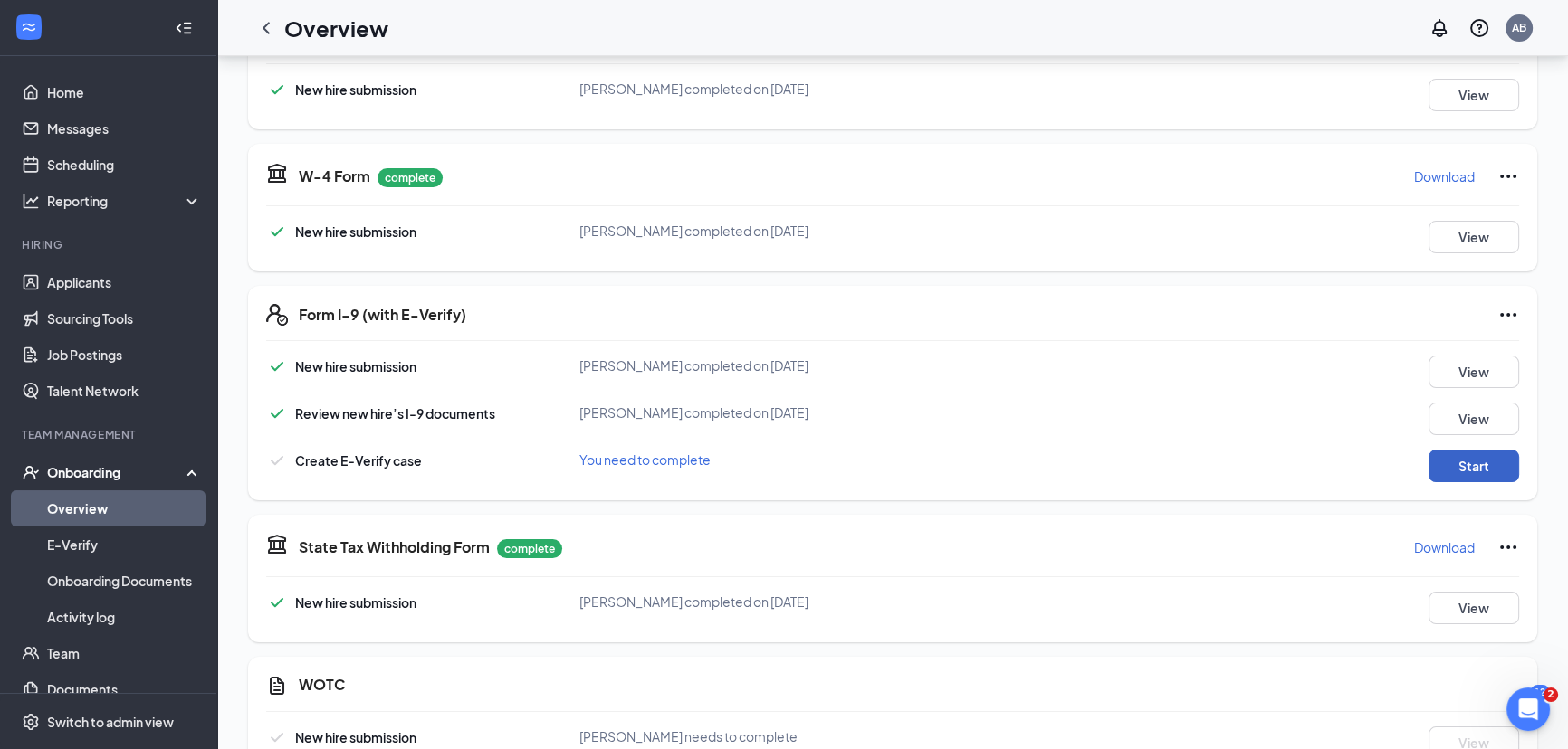
click at [1464, 466] on button "Start" at bounding box center [1474, 466] width 90 height 33
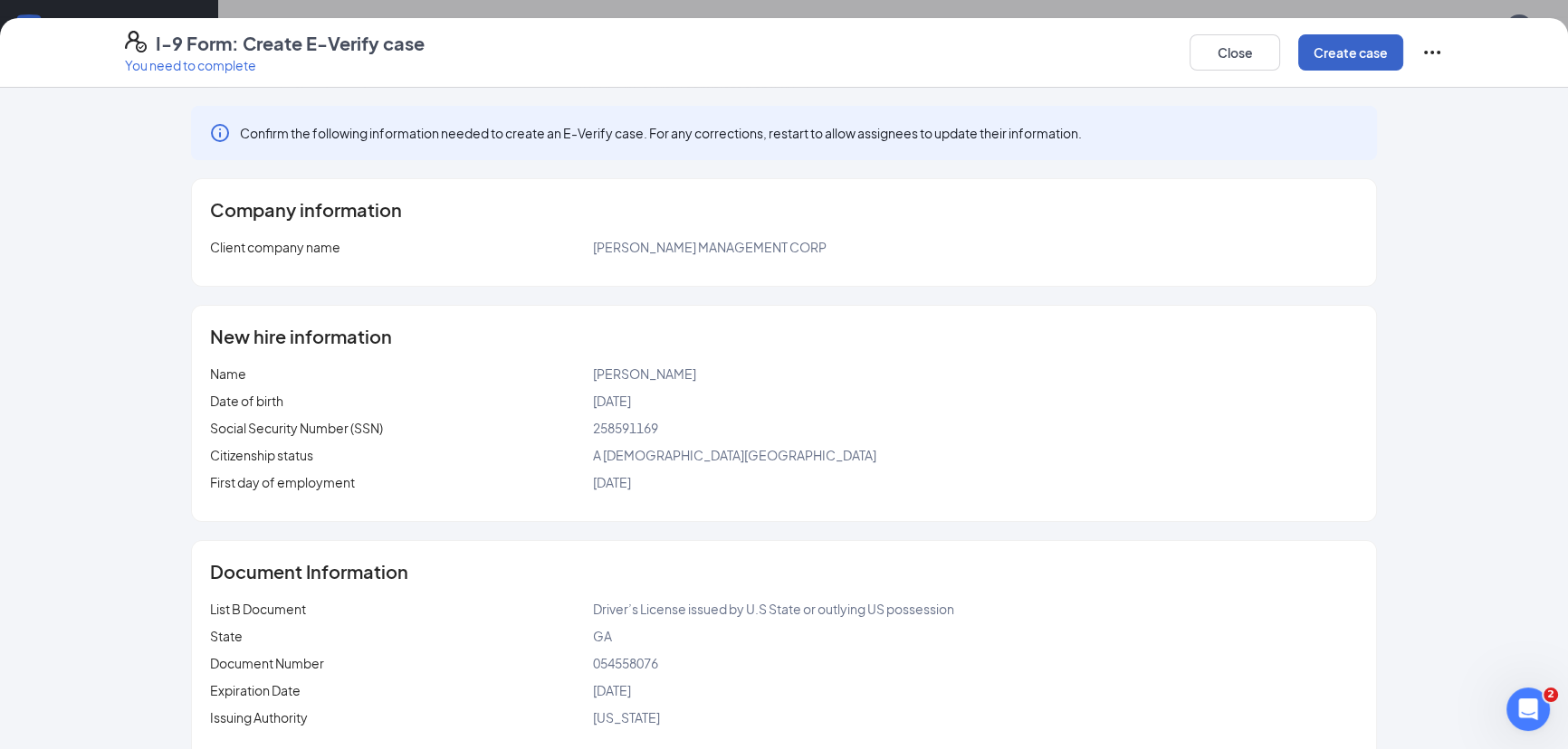
click at [1349, 62] on button "Create case" at bounding box center [1350, 53] width 105 height 37
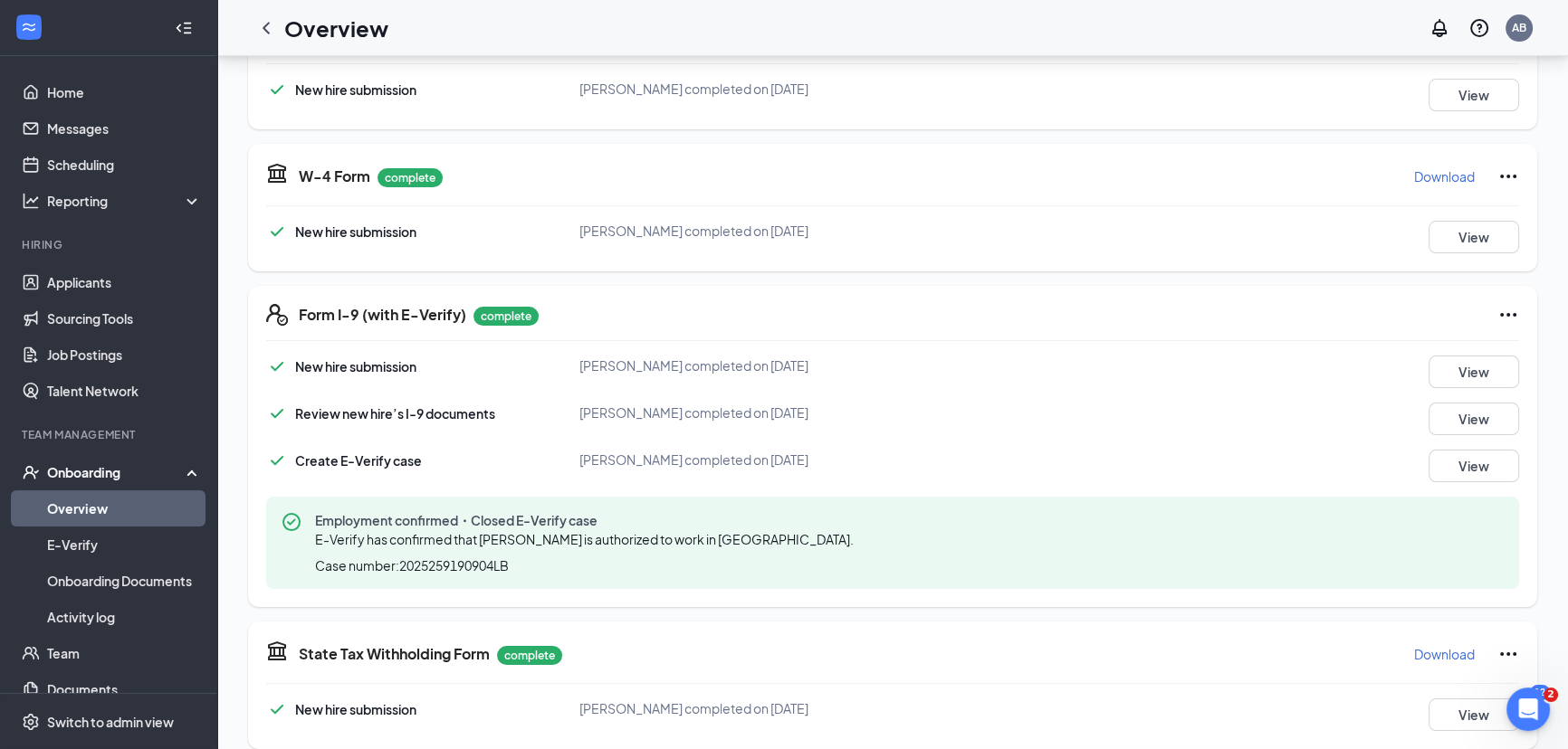
scroll to position [367, 0]
